Goal: Transaction & Acquisition: Subscribe to service/newsletter

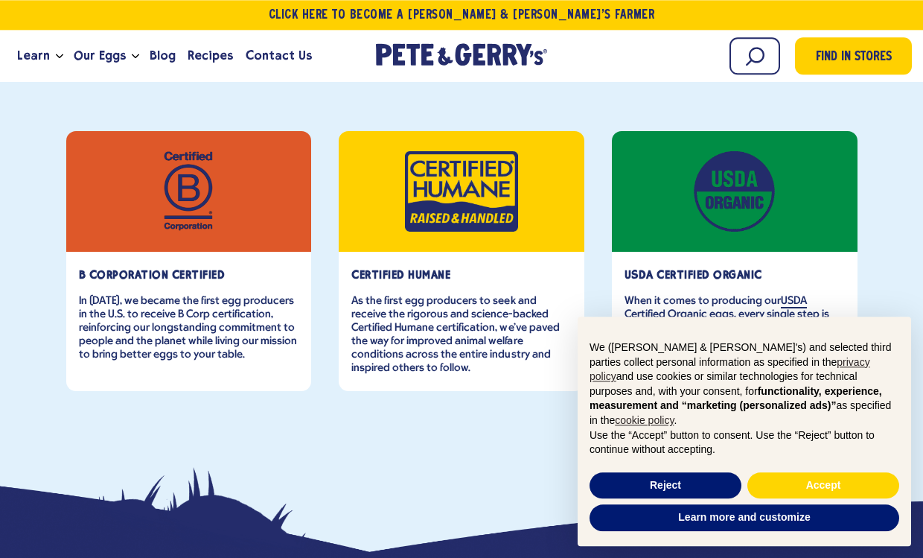
scroll to position [582, 0]
click at [36, 359] on div "B Corporation Certified In 2013, we became the first egg producers in the U.S. …" at bounding box center [461, 330] width 923 height 472
click at [824, 499] on button "Accept" at bounding box center [824, 485] width 152 height 27
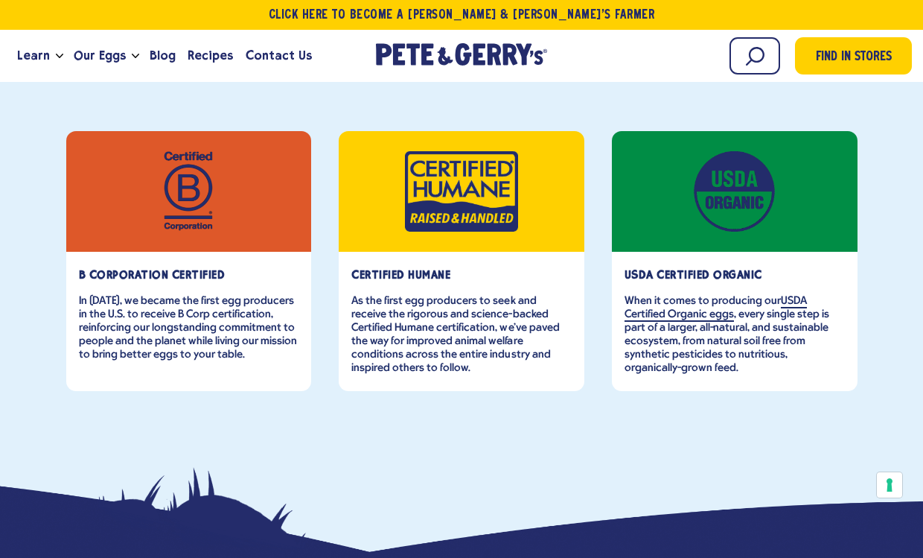
scroll to position [0, 0]
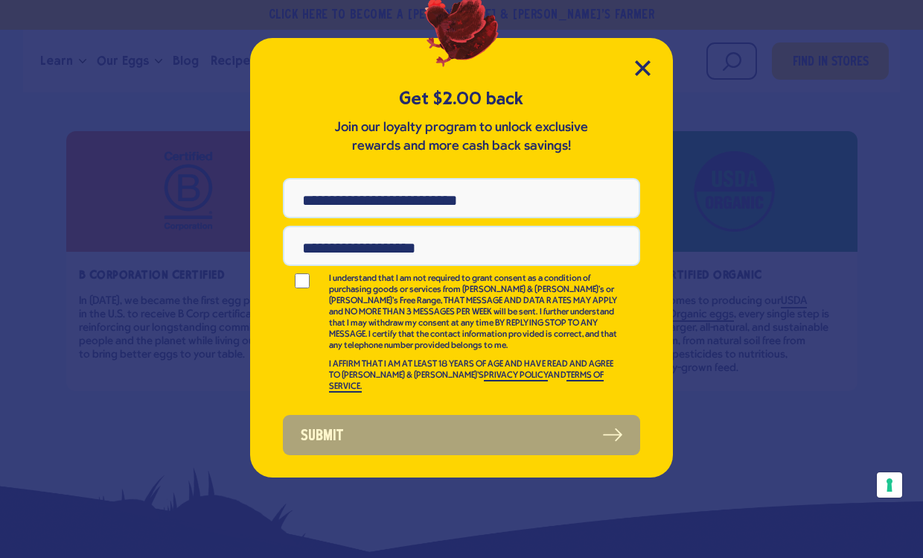
click at [650, 68] on icon "Close Modal" at bounding box center [643, 68] width 16 height 16
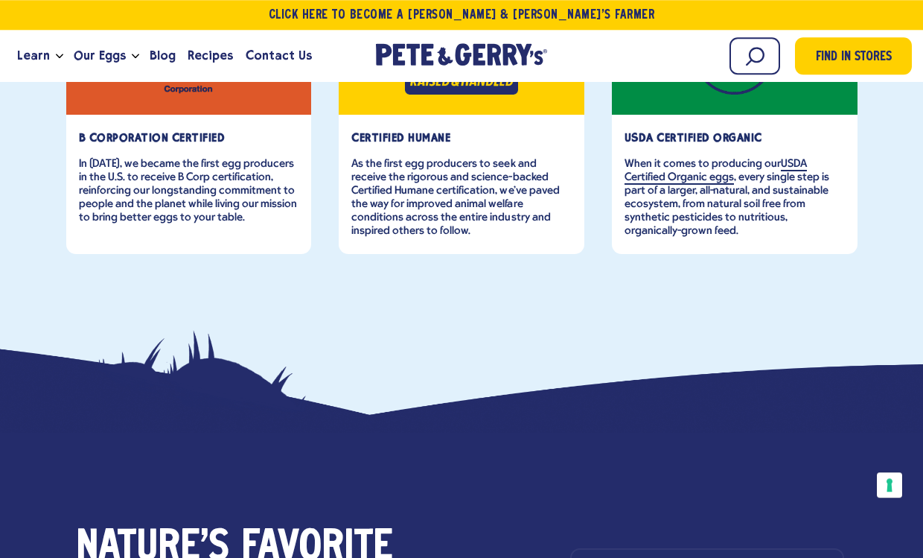
scroll to position [719, 0]
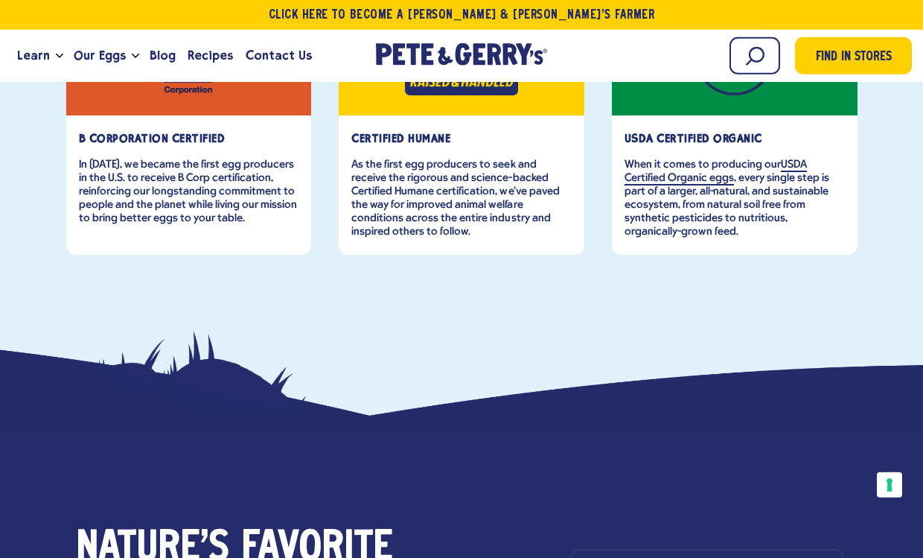
click at [101, 47] on span "Our Eggs" at bounding box center [100, 55] width 52 height 19
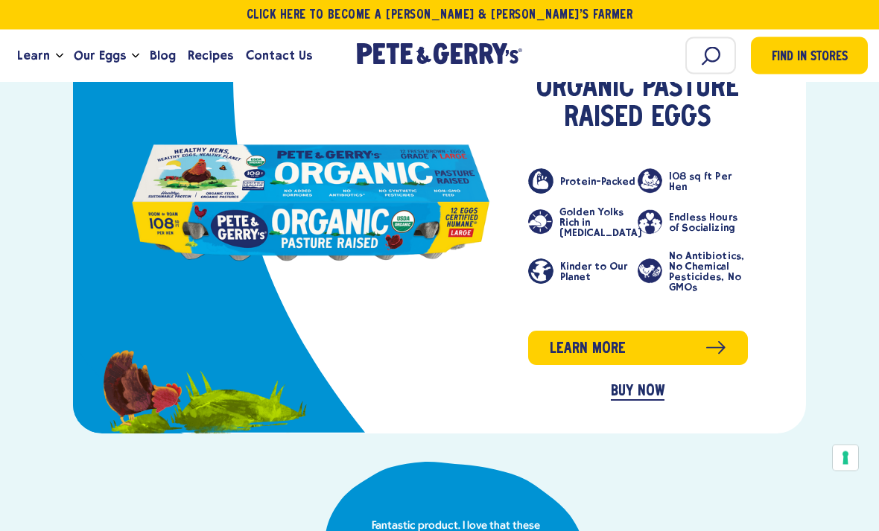
scroll to position [702, 0]
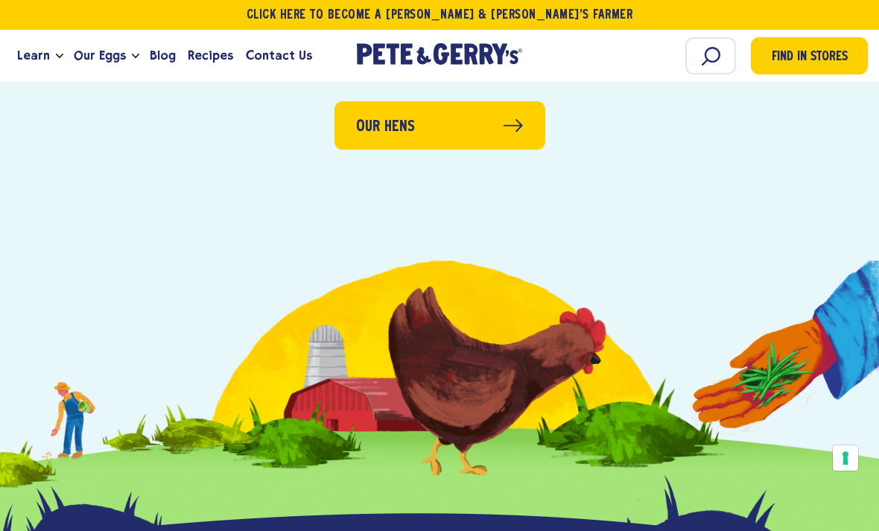
scroll to position [4201, 0]
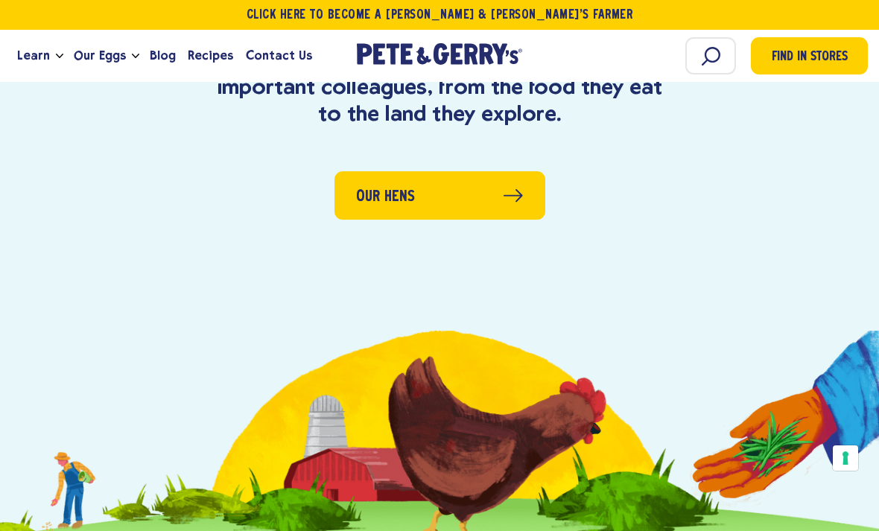
click at [518, 187] on span at bounding box center [512, 198] width 19 height 23
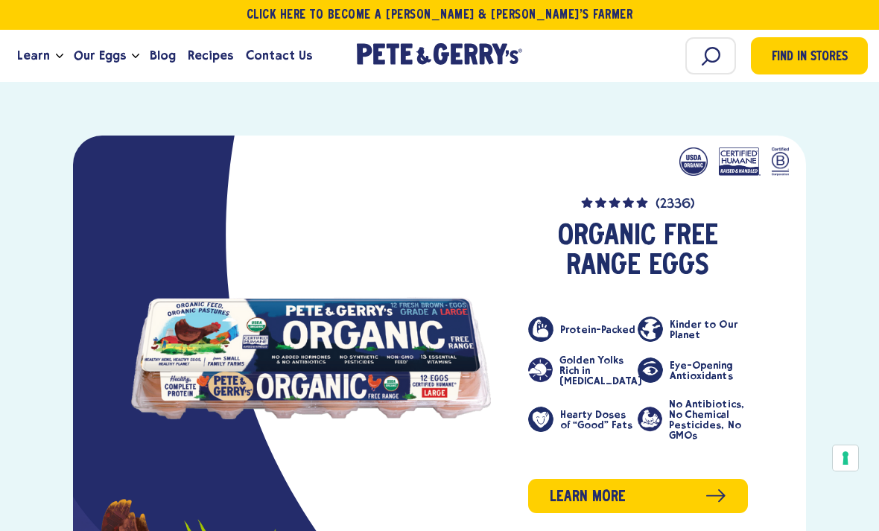
scroll to position [2057, 0]
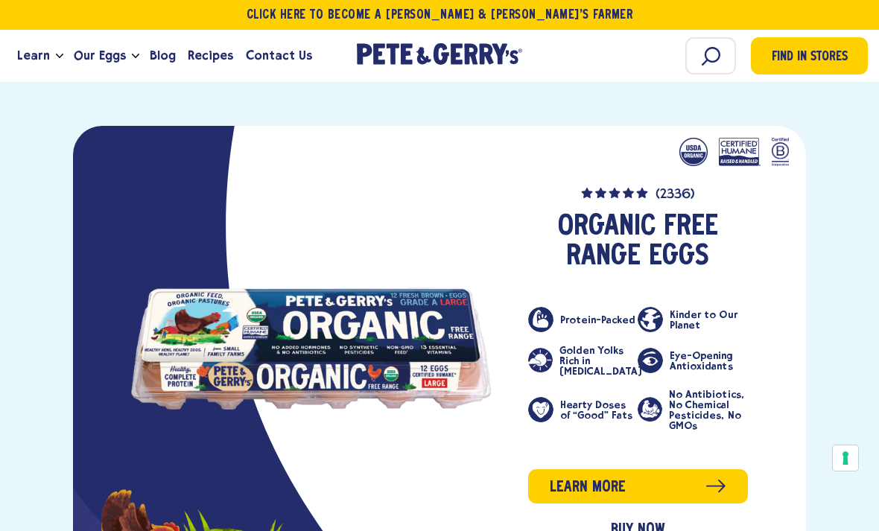
click at [709, 480] on icon "product" at bounding box center [715, 486] width 19 height 13
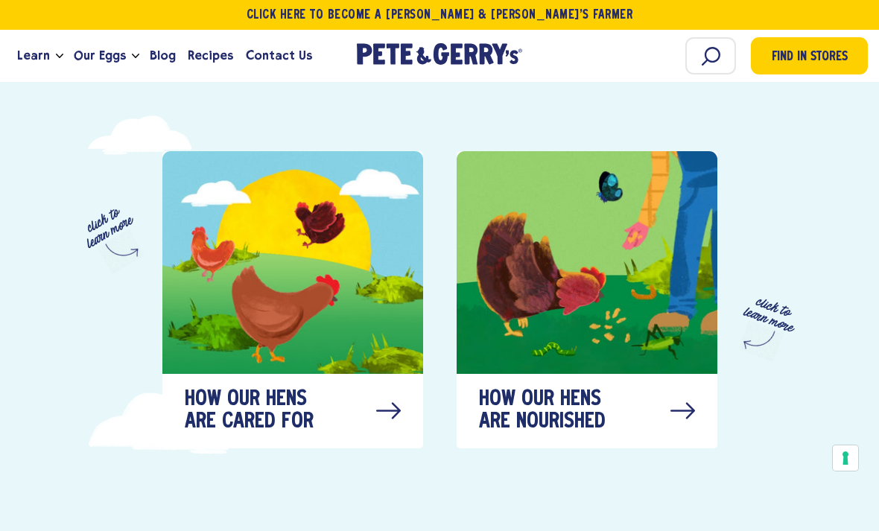
scroll to position [645, 0]
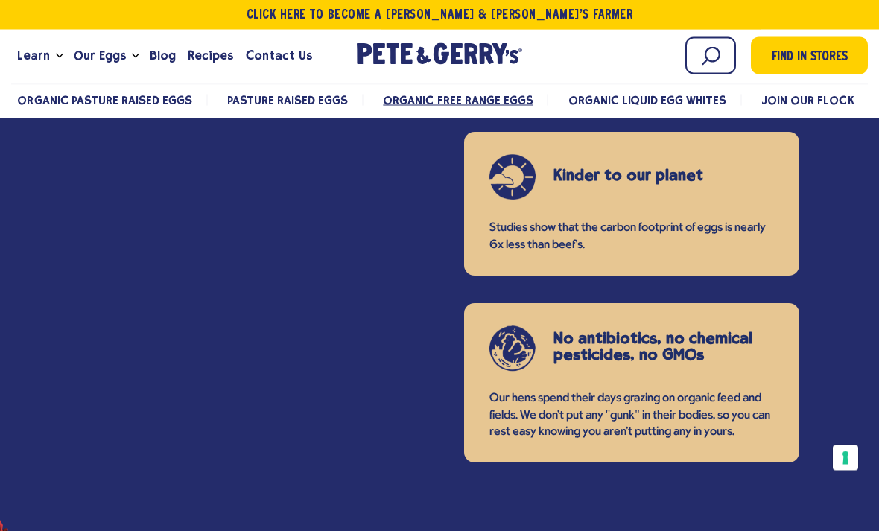
scroll to position [1975, 0]
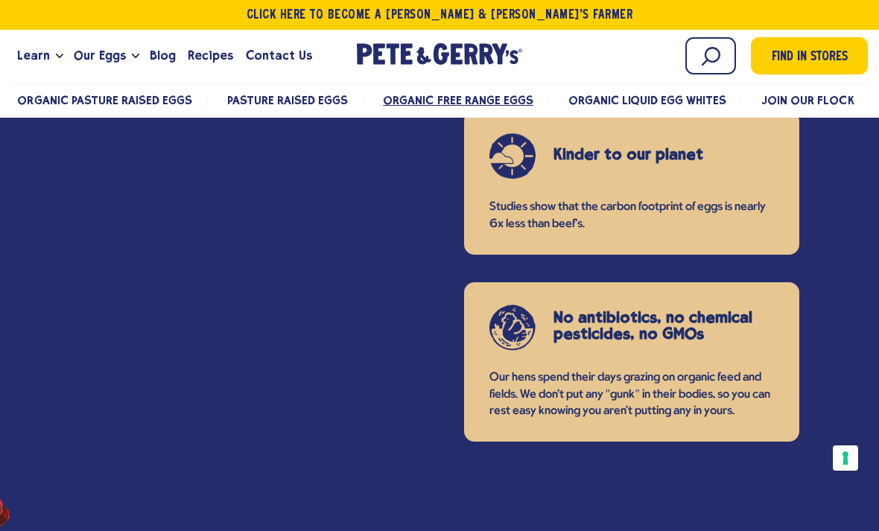
click at [818, 103] on span "Join Our Flock" at bounding box center [807, 100] width 92 height 14
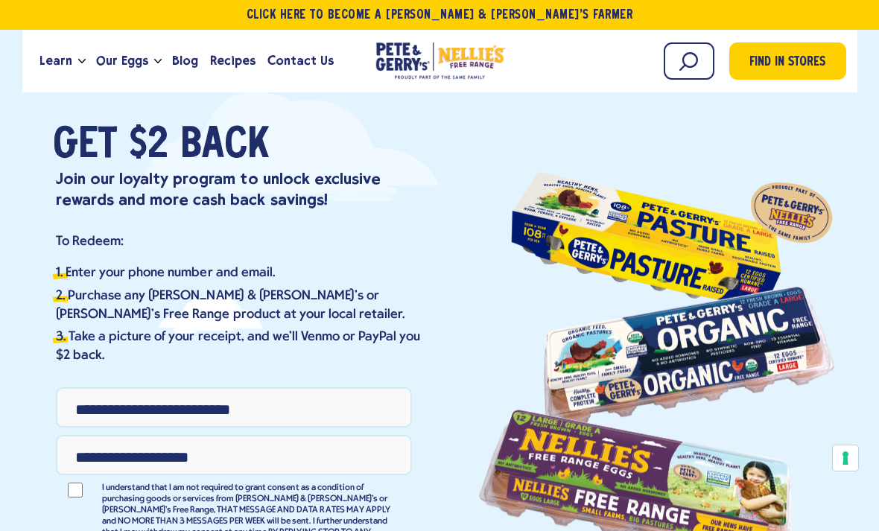
scroll to position [17, 0]
